Goal: Information Seeking & Learning: Learn about a topic

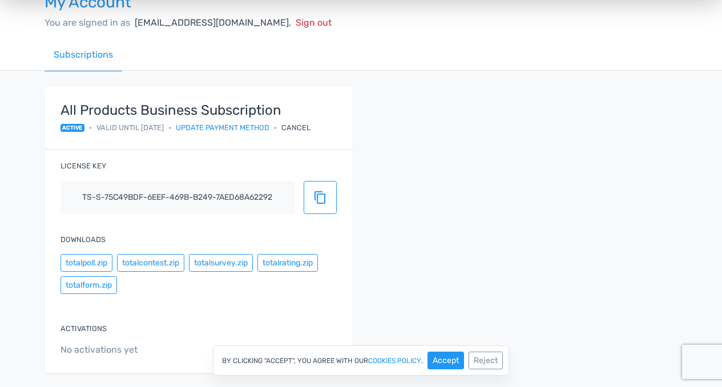
scroll to position [46, 0]
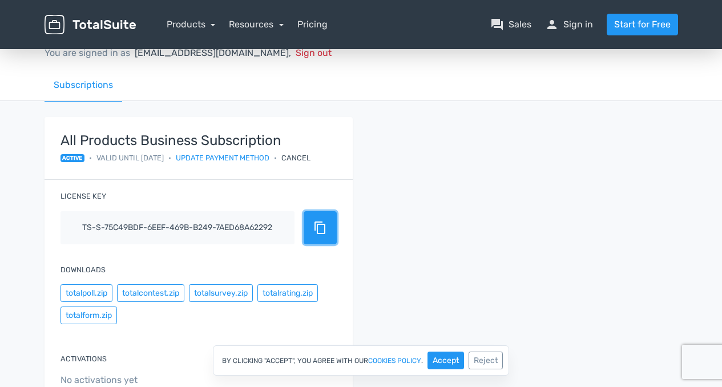
click at [319, 235] on button "content_copy" at bounding box center [320, 227] width 33 height 33
click at [450, 146] on div "All Products Business Subscription active • Valid until 10/2/2026 • Update paym…" at bounding box center [361, 267] width 650 height 300
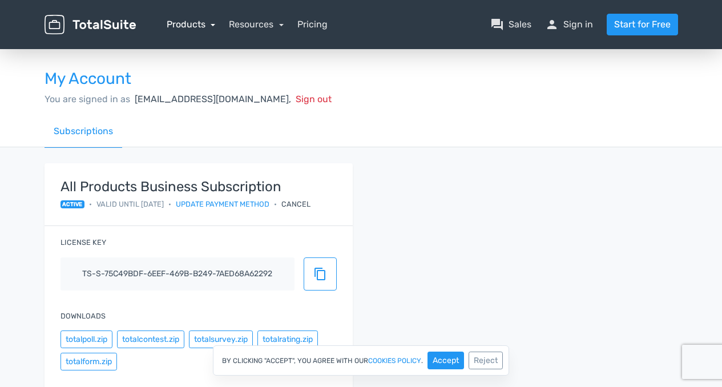
click at [212, 23] on link "Products" at bounding box center [191, 24] width 49 height 11
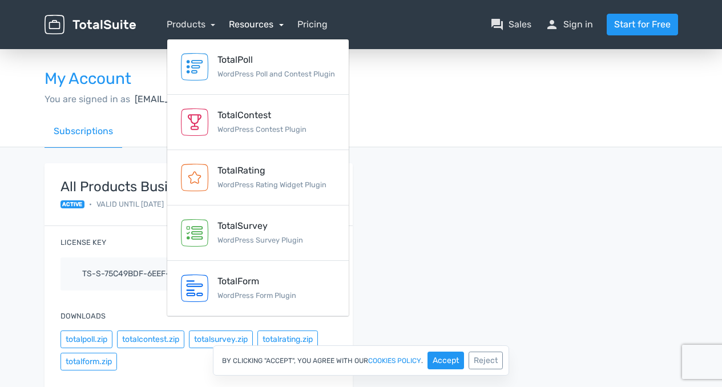
click at [268, 21] on link "Resources" at bounding box center [256, 24] width 55 height 11
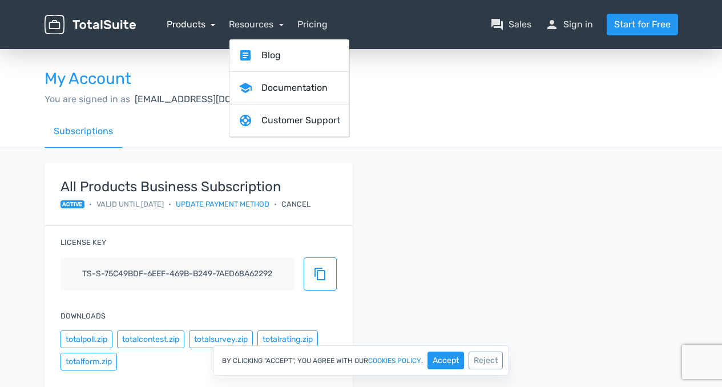
click at [198, 25] on link "Products" at bounding box center [191, 24] width 49 height 11
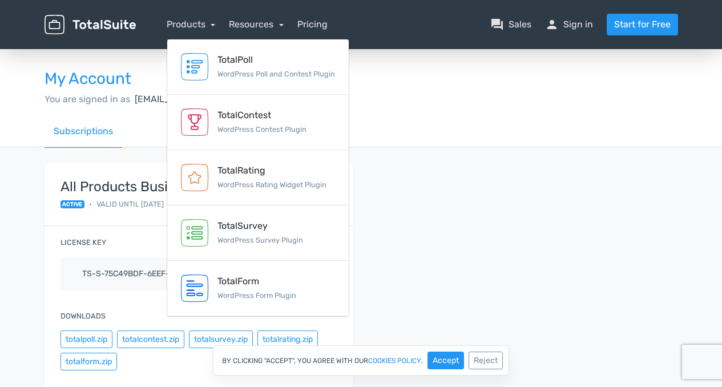
click at [525, 218] on div "All Products Business Subscription active • Valid until 10/2/2026 • Update paym…" at bounding box center [361, 311] width 650 height 297
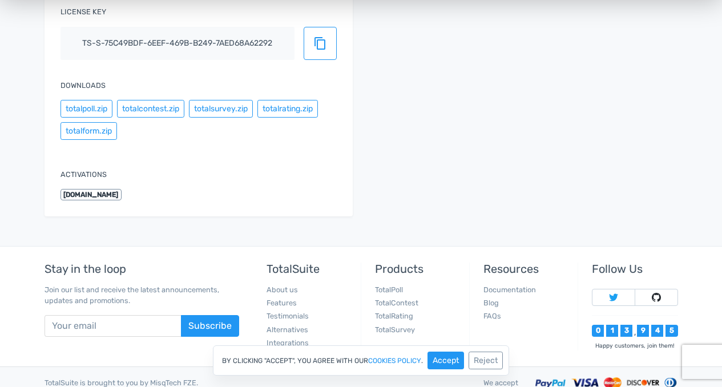
scroll to position [272, 0]
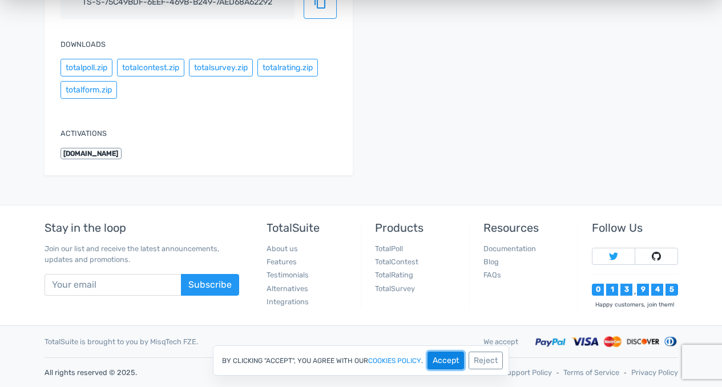
click at [450, 362] on button "Accept" at bounding box center [445, 360] width 37 height 18
click at [394, 261] on link "TotalContest" at bounding box center [396, 261] width 43 height 9
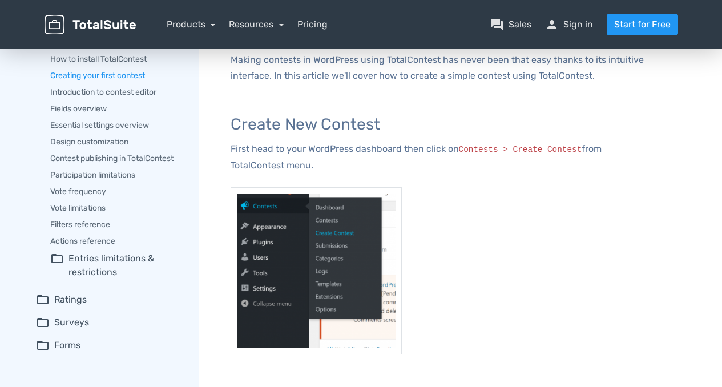
scroll to position [114, 0]
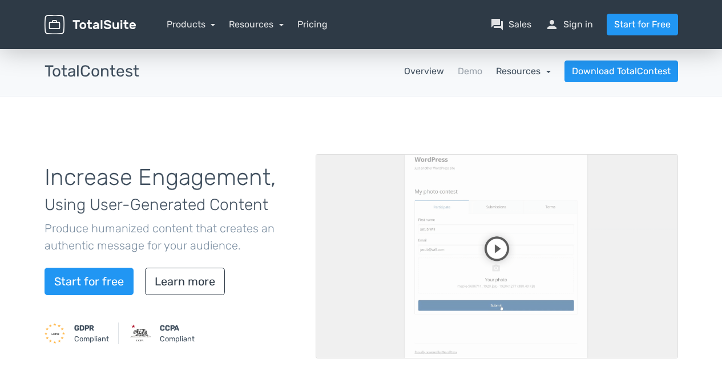
click at [535, 71] on link "Resources" at bounding box center [523, 71] width 55 height 11
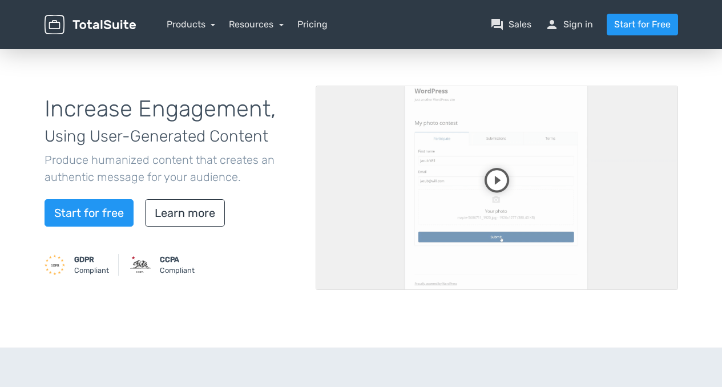
scroll to position [228, 0]
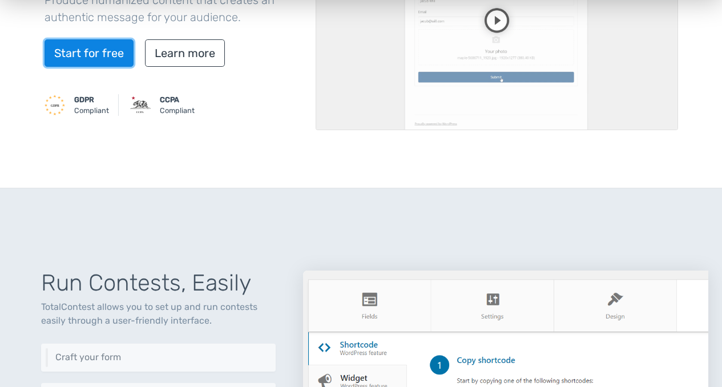
click at [84, 45] on link "Start for free" at bounding box center [88, 52] width 89 height 27
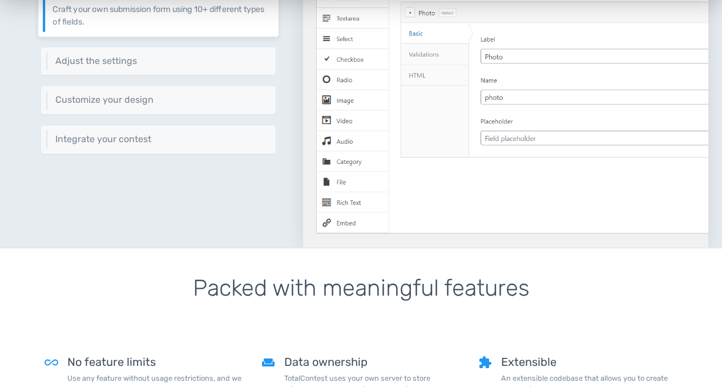
scroll to position [628, 0]
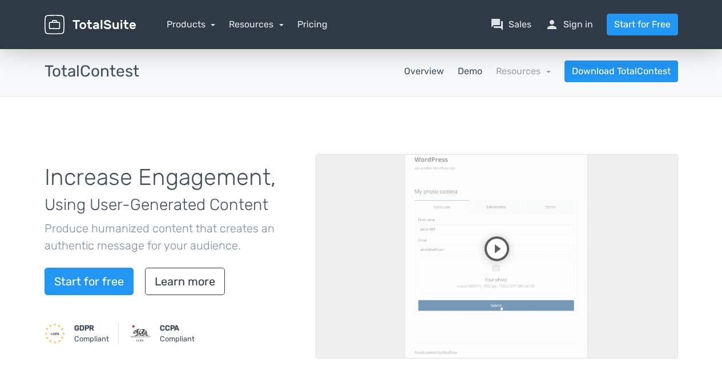
click at [476, 68] on link "Demo" at bounding box center [470, 71] width 25 height 14
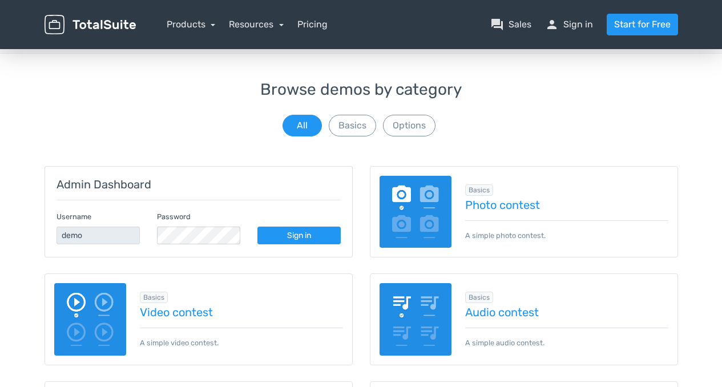
scroll to position [57, 0]
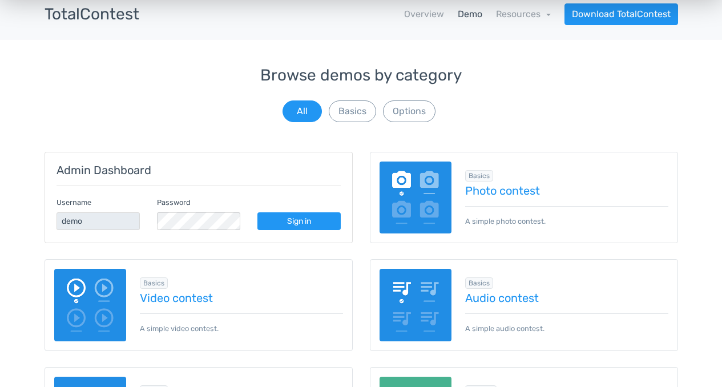
click at [400, 117] on button "Options" at bounding box center [409, 111] width 52 height 22
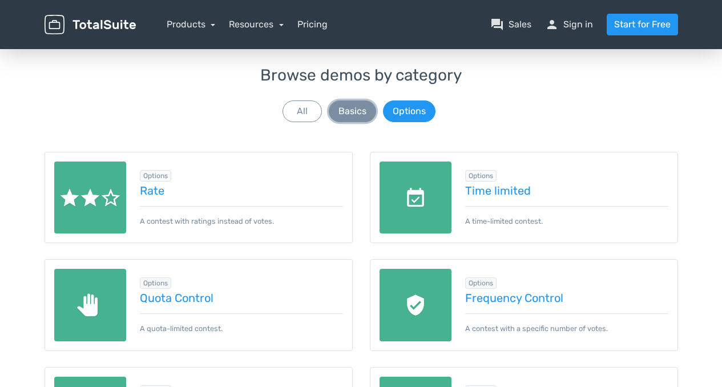
click at [343, 104] on button "Basics" at bounding box center [352, 111] width 47 height 22
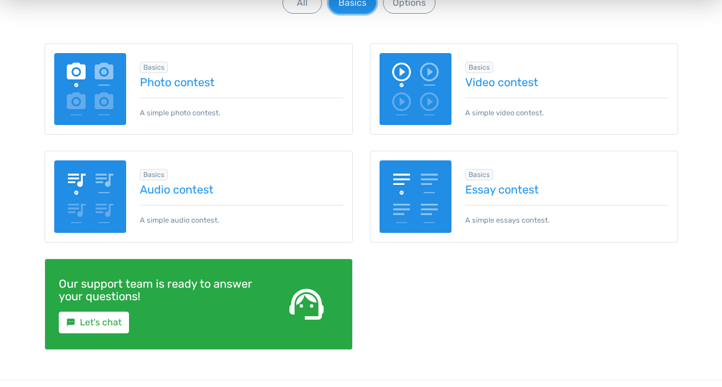
scroll to position [114, 0]
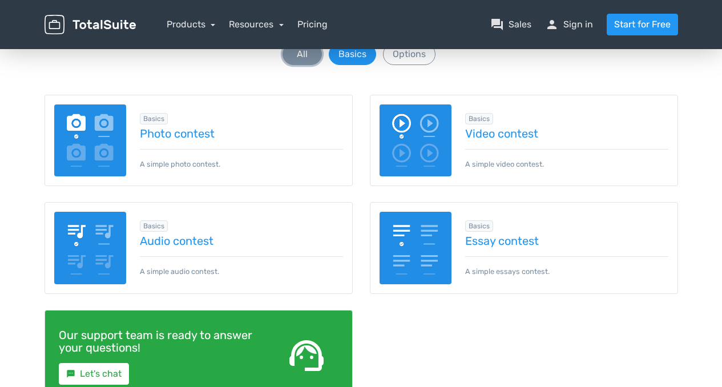
click at [302, 56] on button "All" at bounding box center [301, 54] width 39 height 22
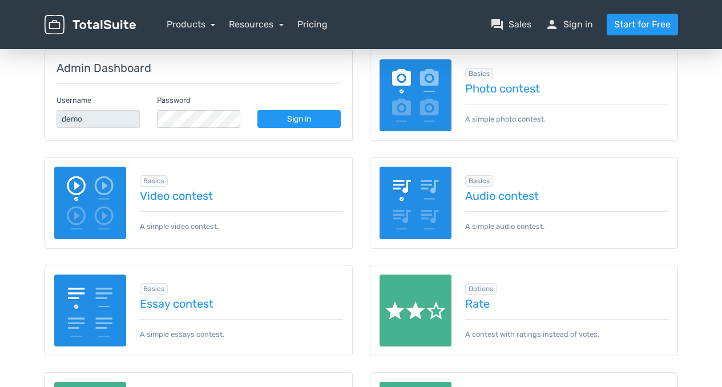
scroll to position [171, 0]
